Goal: Task Accomplishment & Management: Manage account settings

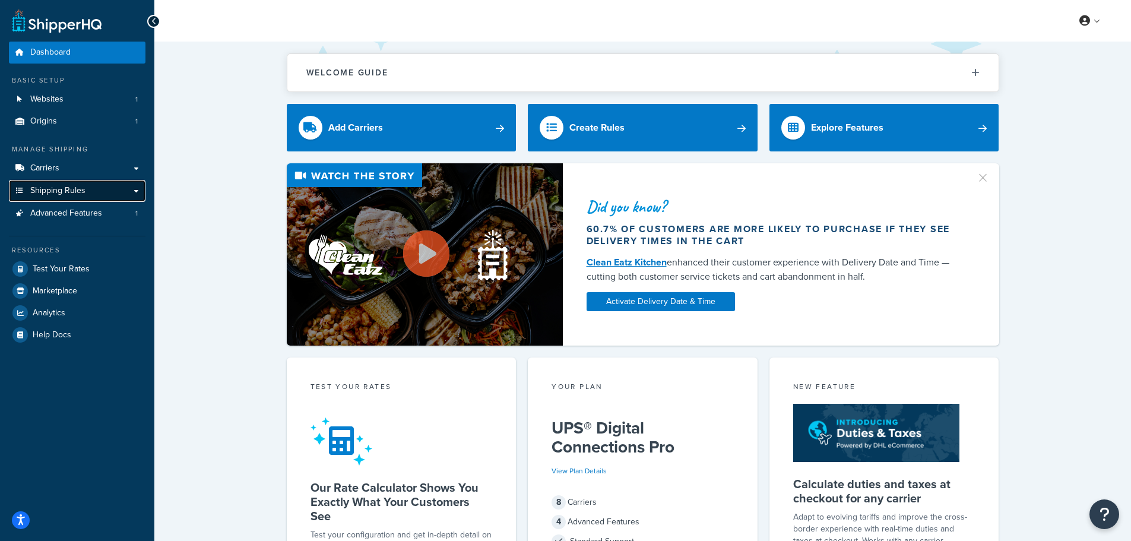
click at [62, 183] on link "Shipping Rules" at bounding box center [77, 191] width 137 height 22
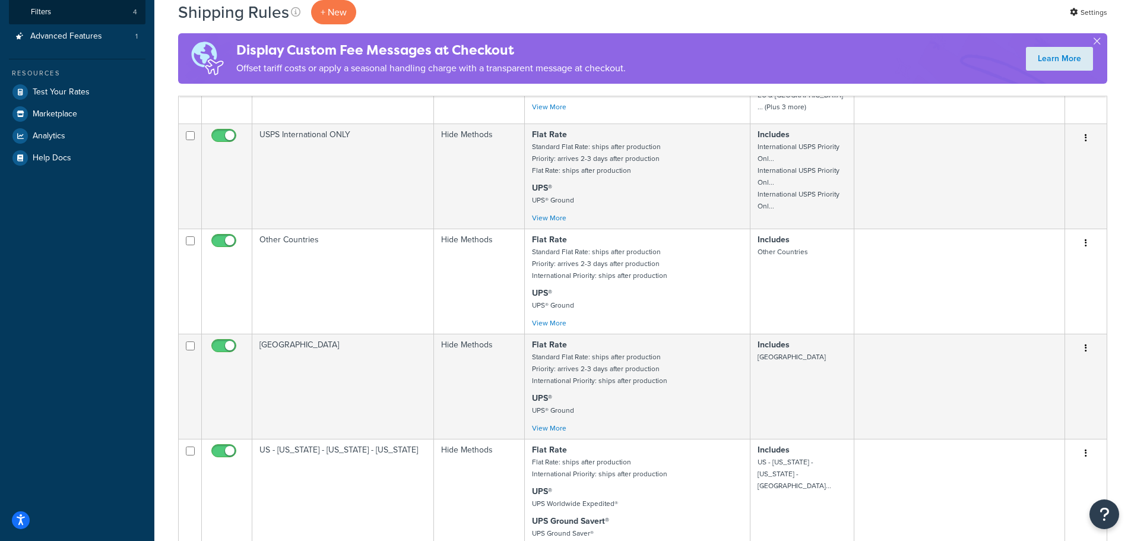
scroll to position [297, 0]
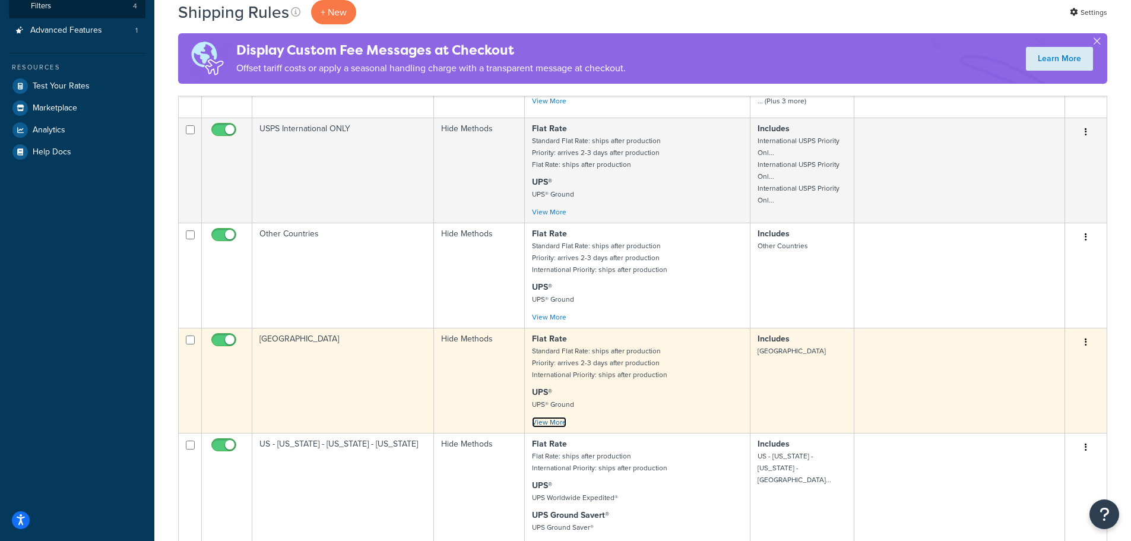
click at [539, 417] on link "View More" at bounding box center [549, 422] width 34 height 11
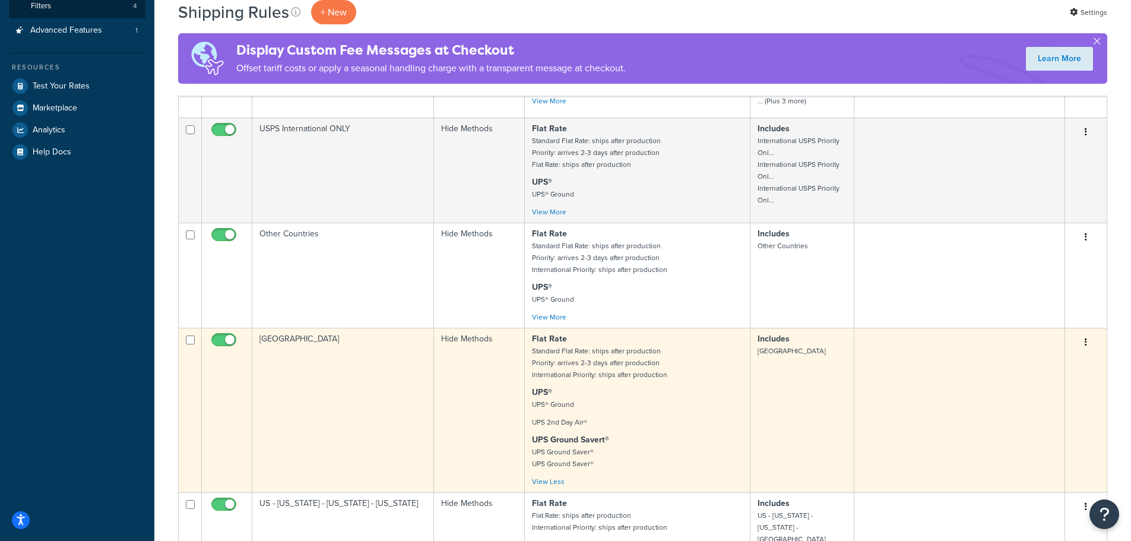
click at [639, 386] on p "UPS® UPS® Ground" at bounding box center [637, 398] width 211 height 24
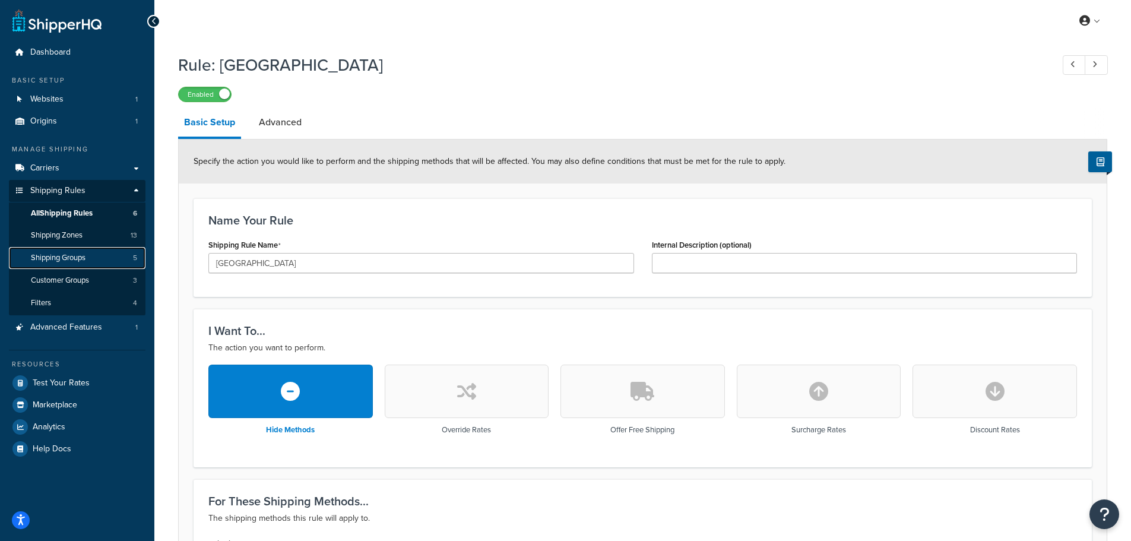
click at [58, 253] on span "Shipping Groups" at bounding box center [58, 258] width 55 height 10
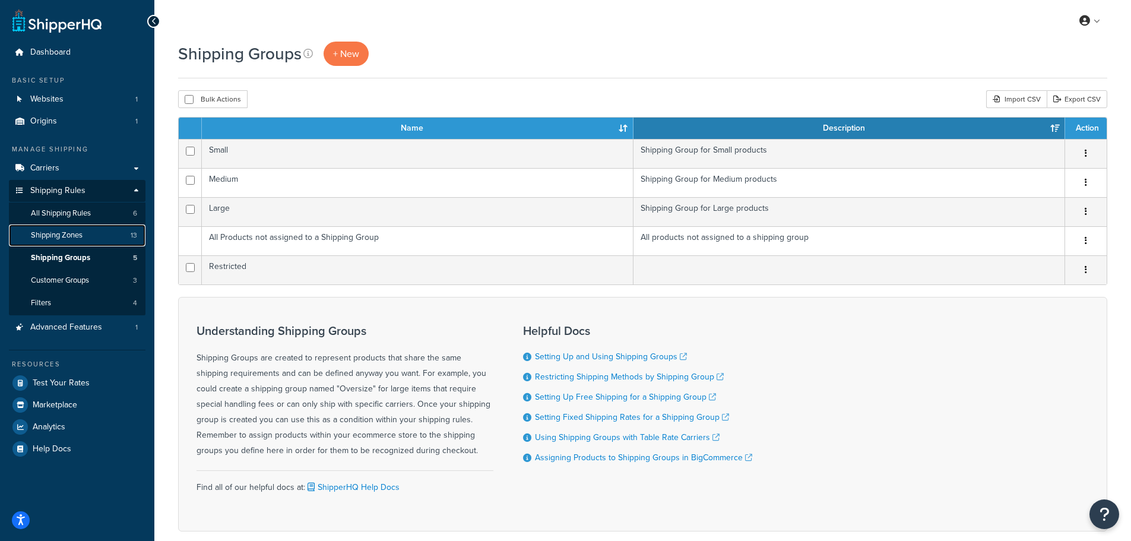
click at [45, 233] on span "Shipping Zones" at bounding box center [57, 235] width 52 height 10
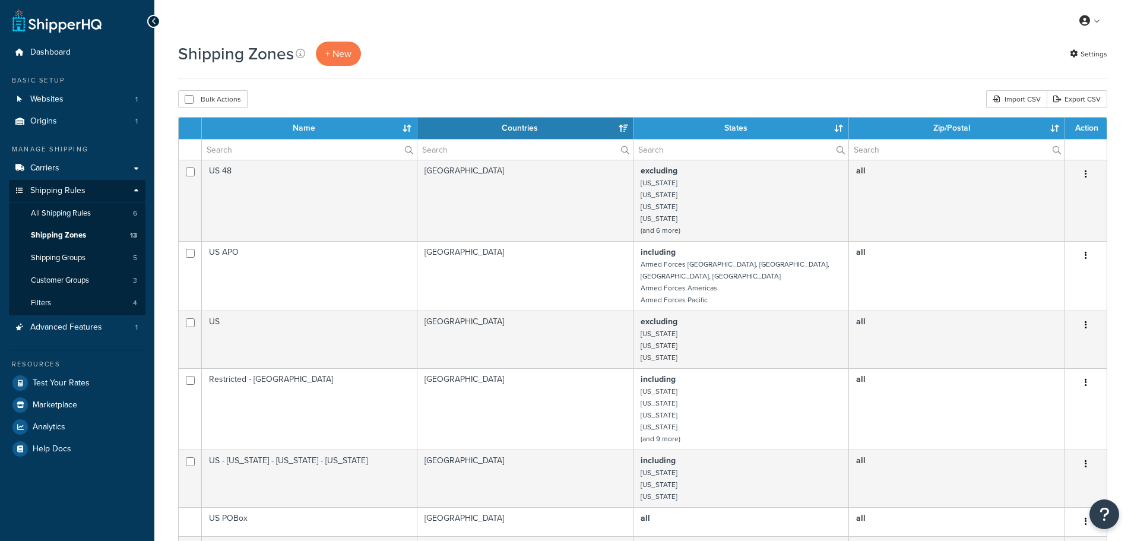
select select "15"
click at [67, 220] on link "All Shipping Rules 6" at bounding box center [77, 213] width 137 height 22
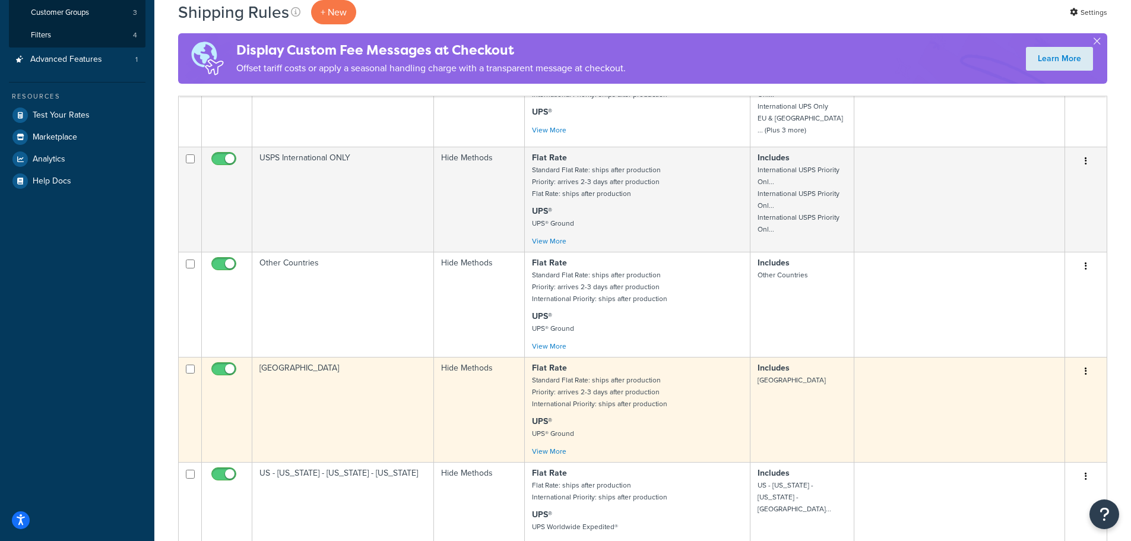
scroll to position [297, 0]
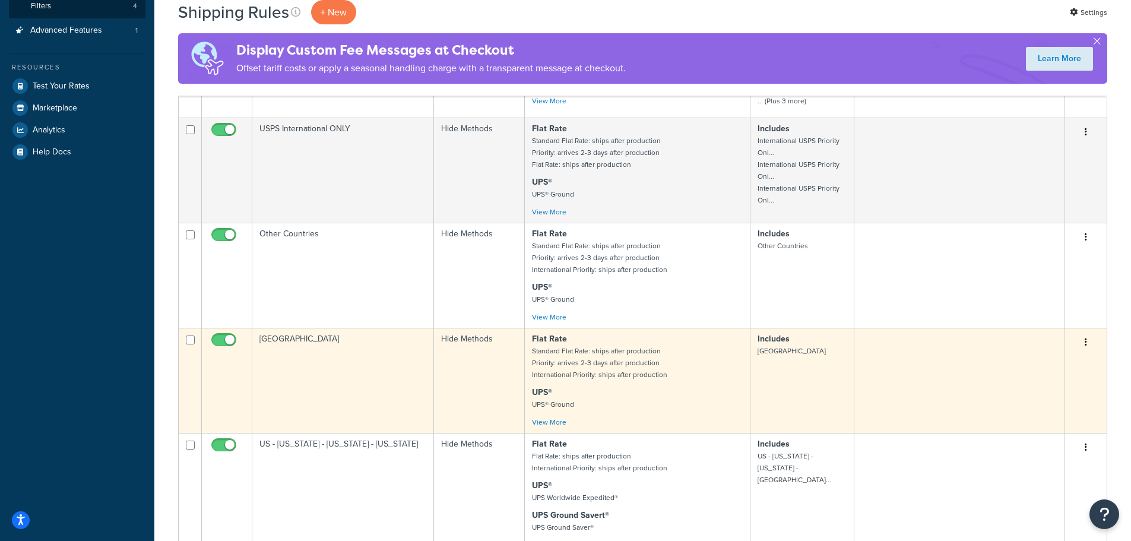
click at [661, 361] on p "Flat Rate Standard Flat Rate: ships after production Priority: arrives 2-3 days…" at bounding box center [637, 356] width 211 height 47
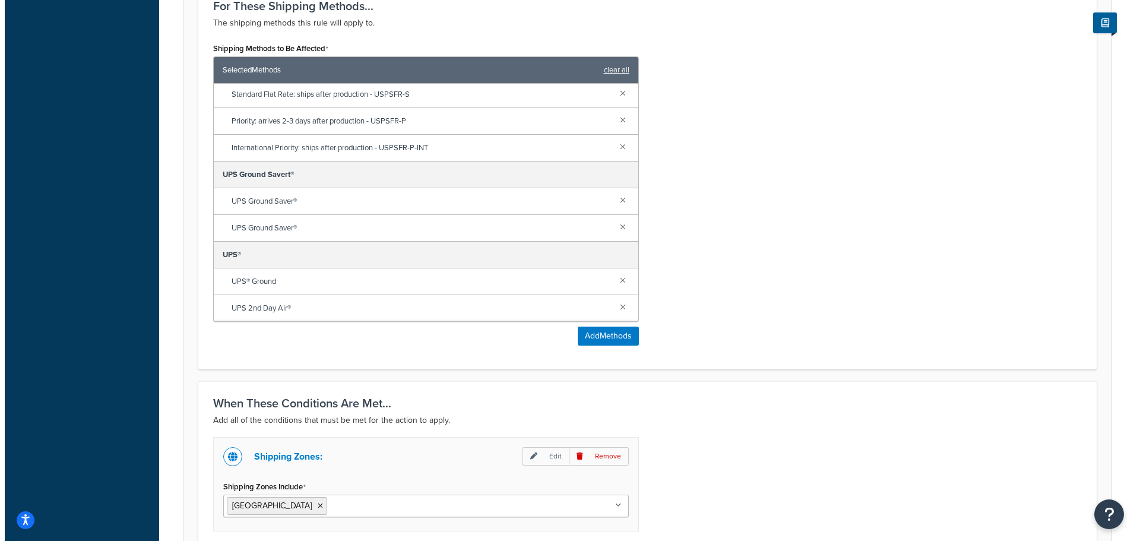
scroll to position [462, 0]
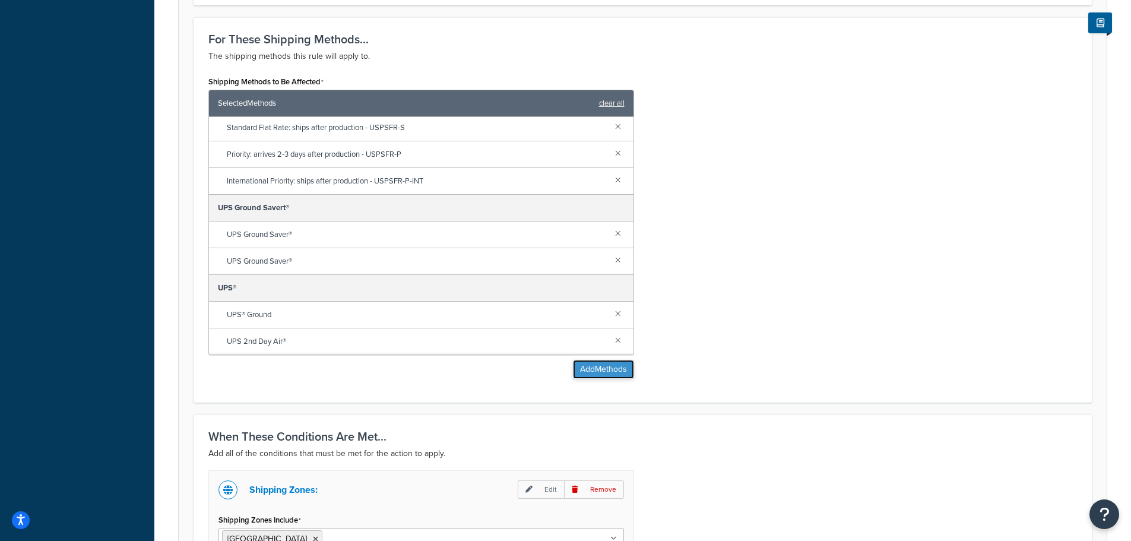
click at [615, 368] on button "Add Methods" at bounding box center [603, 369] width 61 height 19
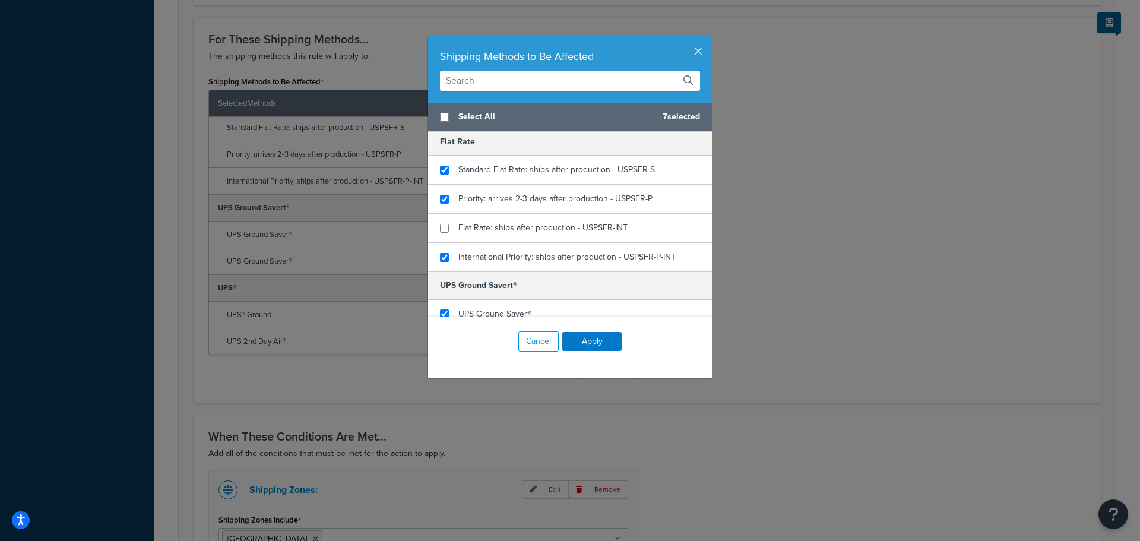
scroll to position [2, 0]
click at [440, 228] on input "checkbox" at bounding box center [444, 230] width 9 height 9
checkbox input "true"
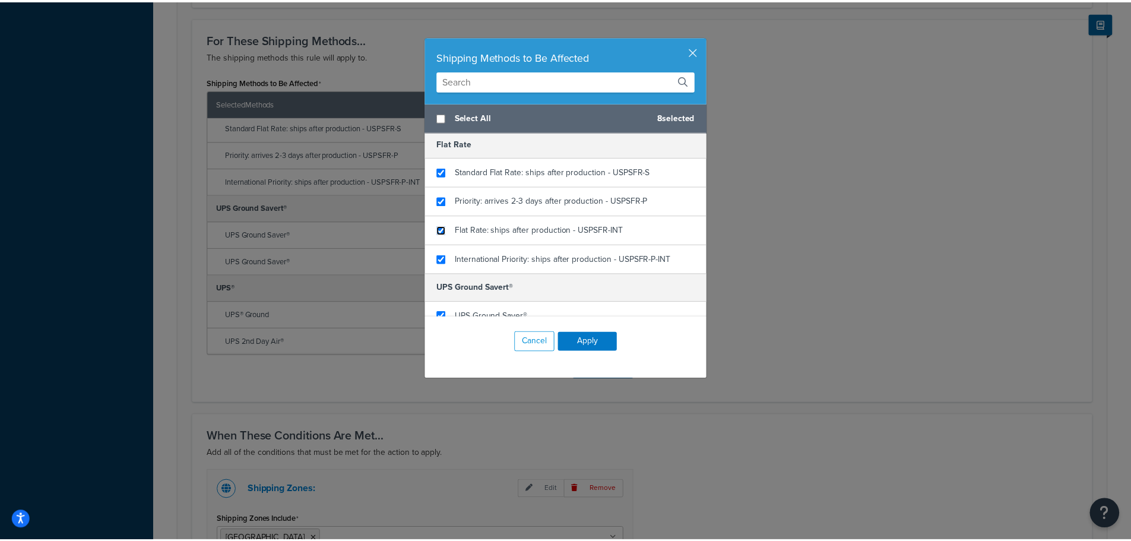
scroll to position [159, 0]
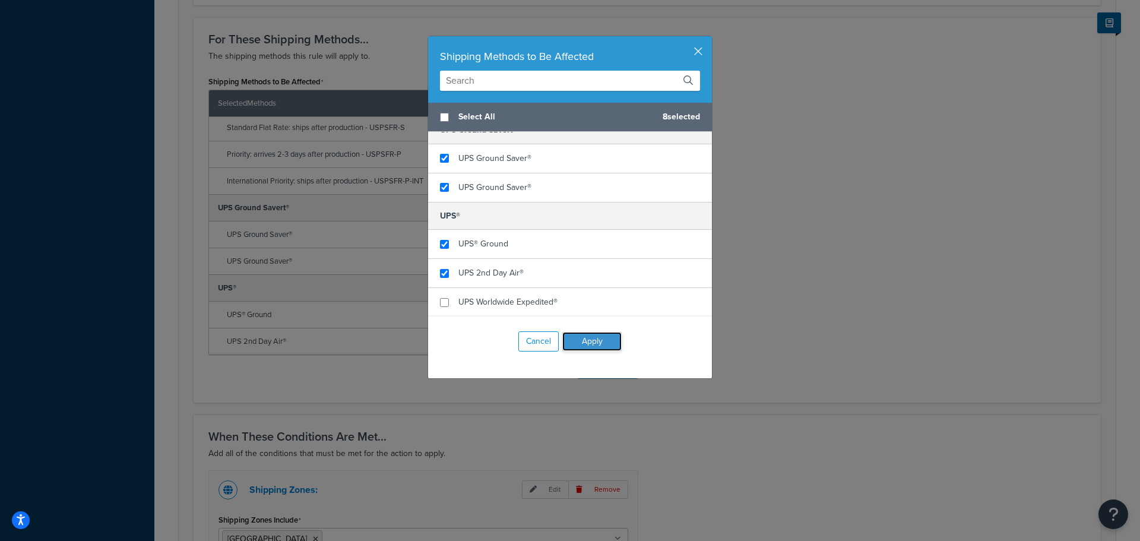
click at [596, 348] on button "Apply" at bounding box center [591, 341] width 59 height 19
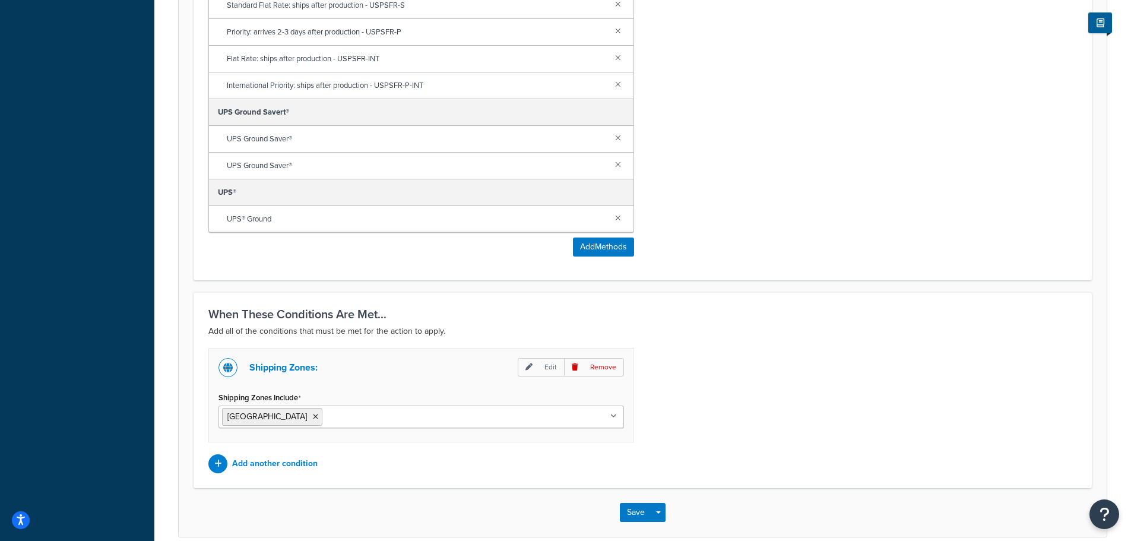
scroll to position [640, 0]
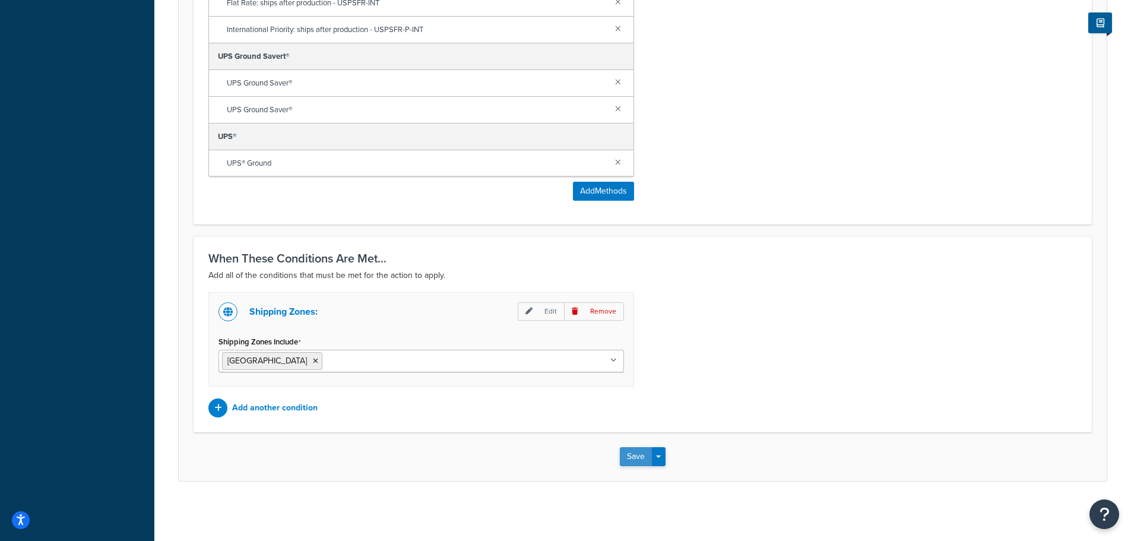
click at [623, 457] on button "Save" at bounding box center [636, 456] width 32 height 19
